Goal: Transaction & Acquisition: Download file/media

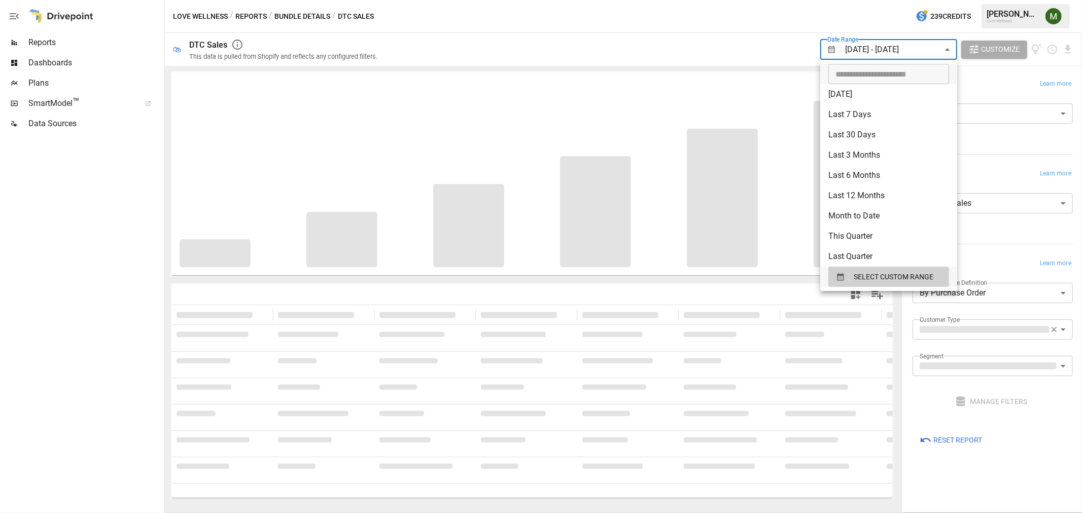
click at [928, 0] on body "**********" at bounding box center [541, 0] width 1082 height 0
click at [837, 271] on div "SELECT CUSTOM RANGE" at bounding box center [888, 277] width 105 height 13
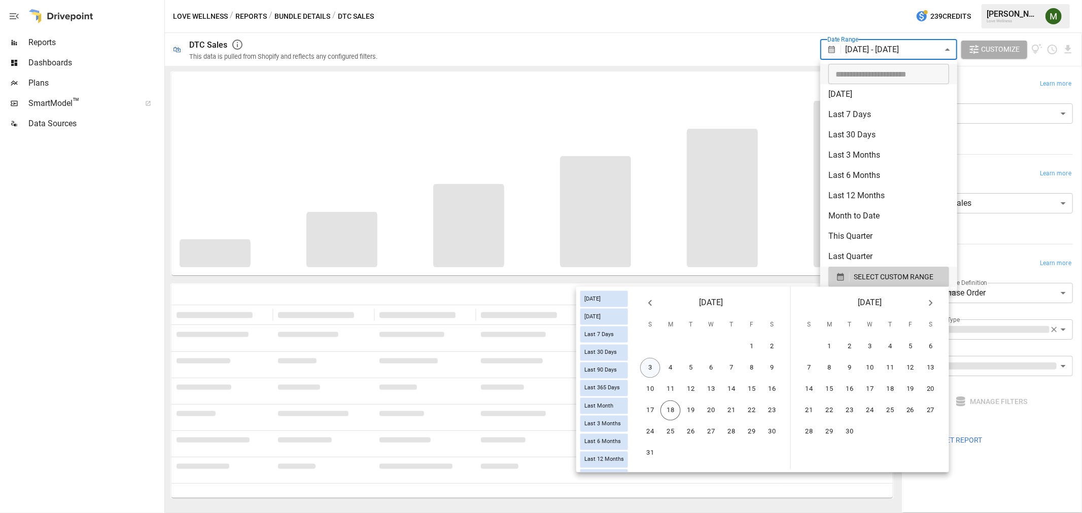
click at [651, 366] on button "3" at bounding box center [650, 368] width 20 height 20
drag, startPoint x: 768, startPoint y: 387, endPoint x: 751, endPoint y: 387, distance: 17.3
click at [768, 387] on button "16" at bounding box center [772, 389] width 20 height 20
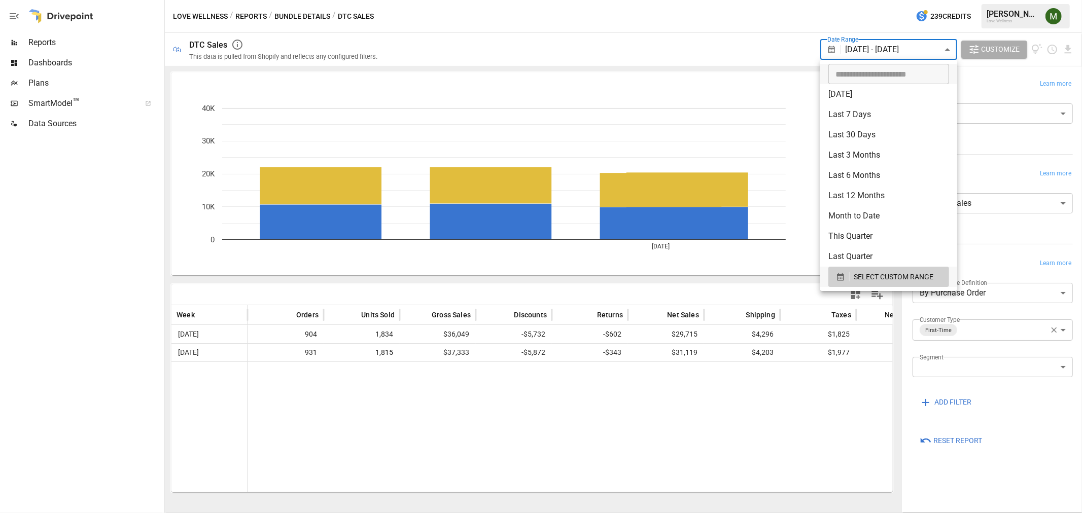
click at [577, 270] on div at bounding box center [541, 256] width 1082 height 513
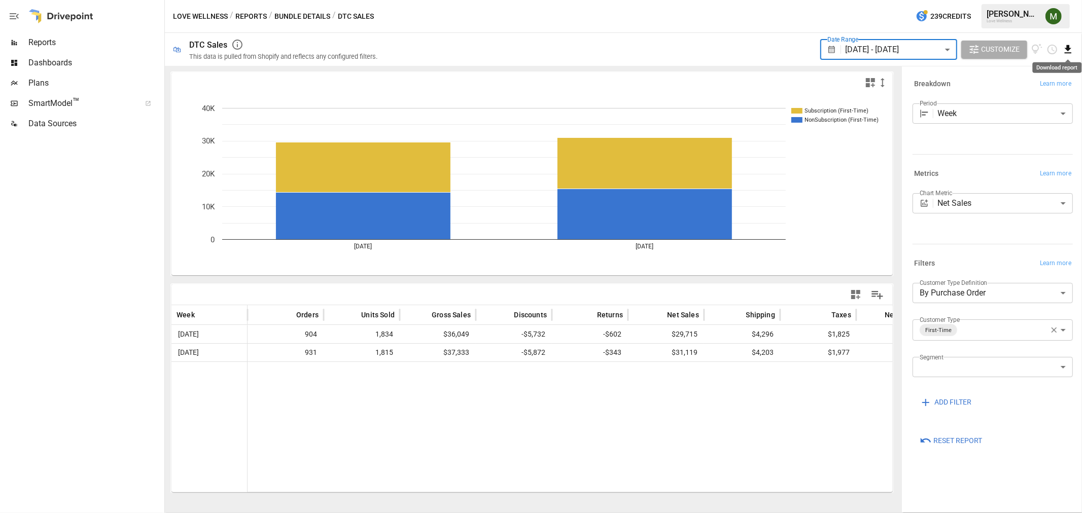
click at [1066, 46] on icon "Download report" at bounding box center [1068, 50] width 12 height 12
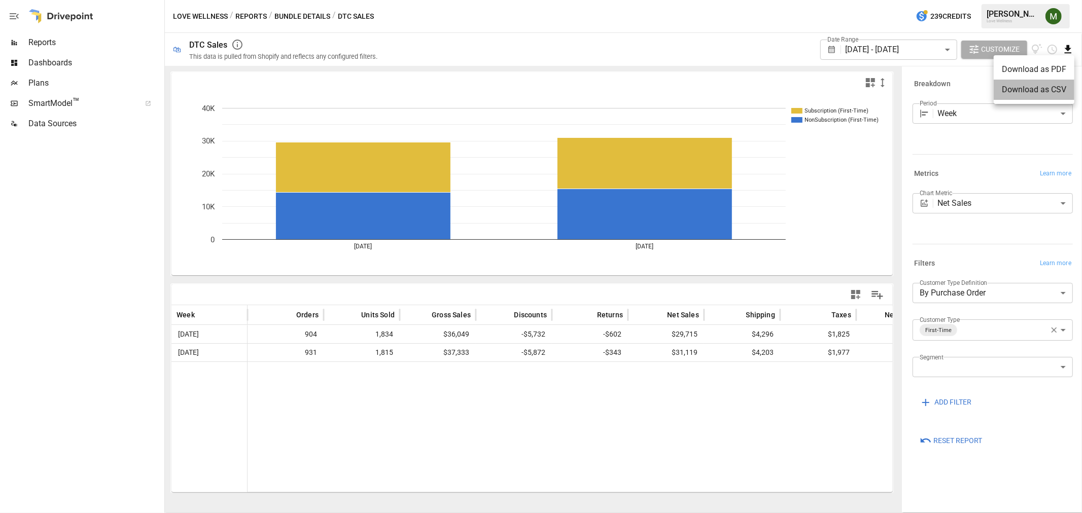
click at [1031, 95] on li "Download as CSV" at bounding box center [1034, 90] width 81 height 20
